Goal: Check status: Check status

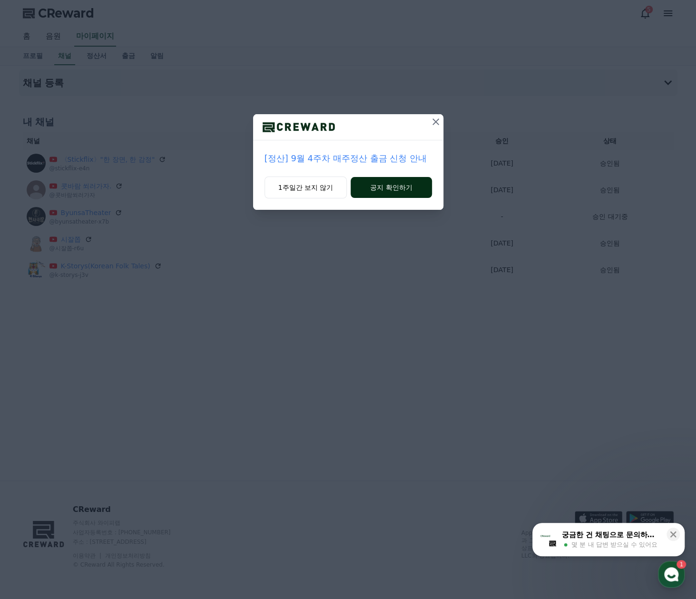
click at [379, 188] on button "공지 확인하기" at bounding box center [390, 187] width 81 height 21
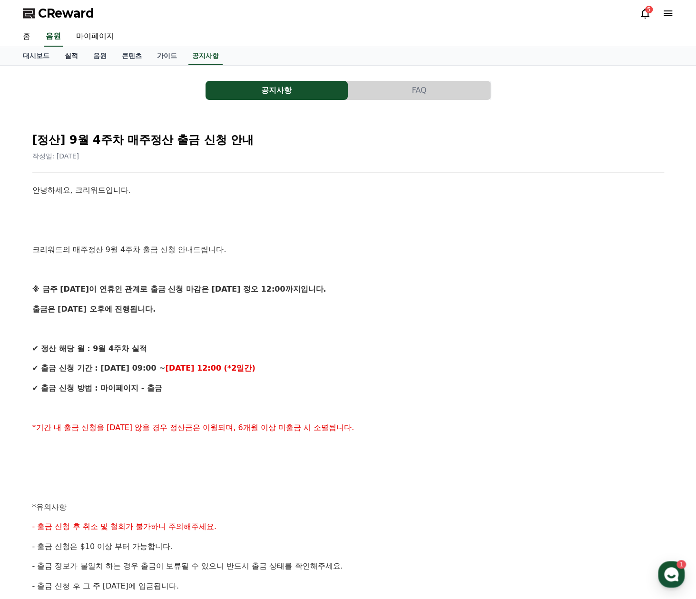
click at [73, 58] on link "실적" at bounding box center [71, 56] width 29 height 18
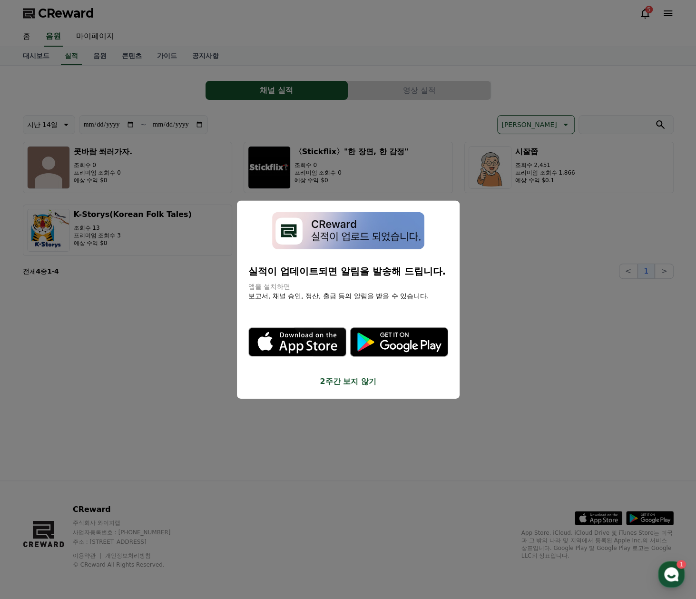
click at [524, 172] on button "close modal" at bounding box center [348, 299] width 696 height 599
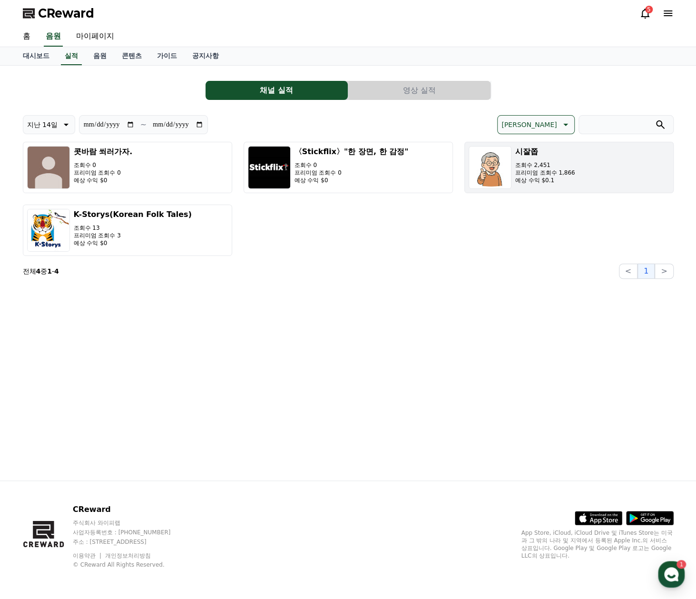
click at [532, 172] on p "프리미엄 조회수 1,866" at bounding box center [545, 173] width 60 height 8
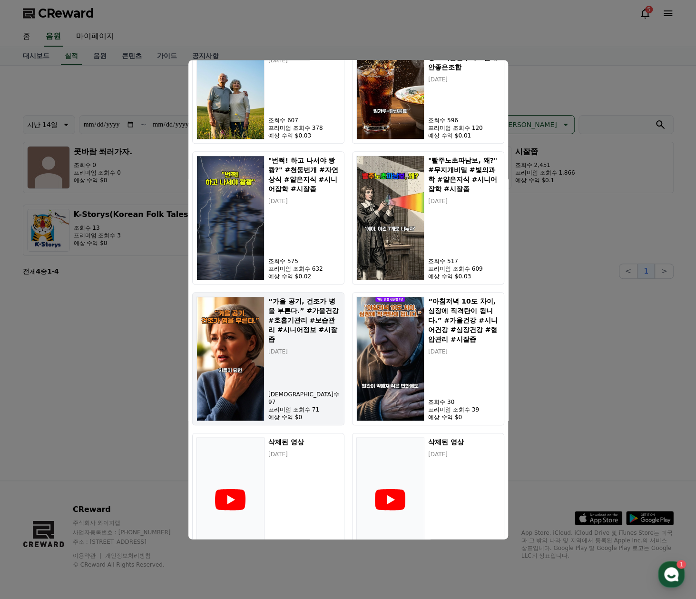
scroll to position [380, 0]
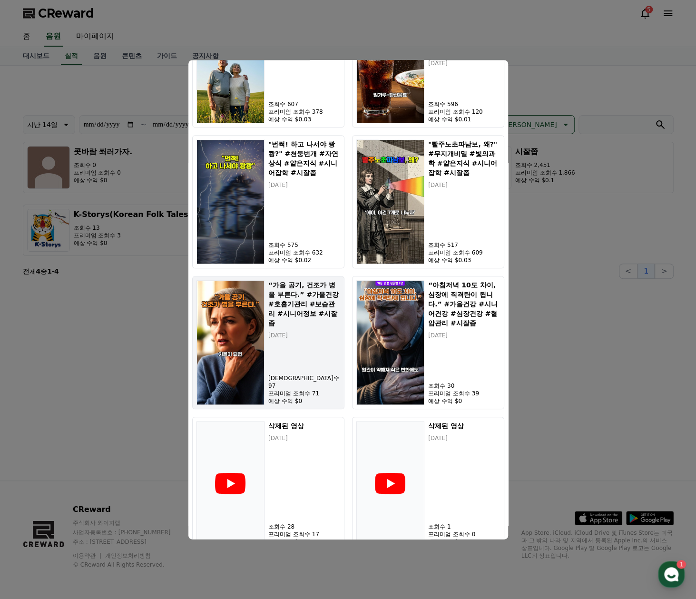
click at [298, 309] on h5 "“가을 공기, 건조가 병을 부른다.” #가을건강 #호흡기관리 #보습관리 #시니어정보 #시잘좁" at bounding box center [303, 304] width 71 height 48
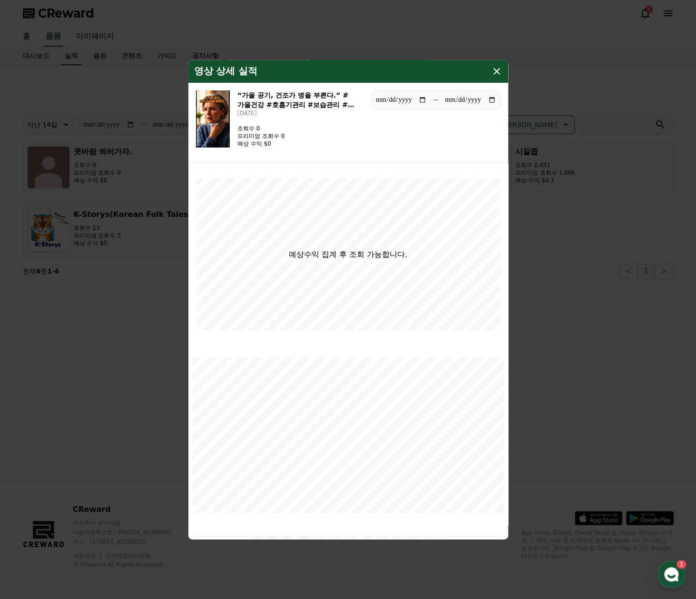
click at [494, 73] on icon "modal" at bounding box center [496, 71] width 7 height 7
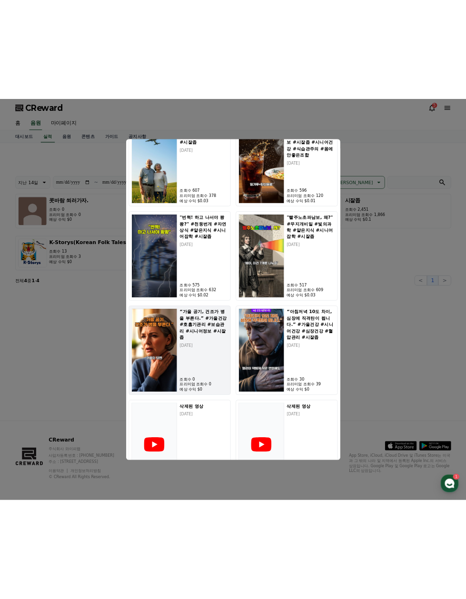
scroll to position [349, 0]
